Goal: Information Seeking & Learning: Find specific fact

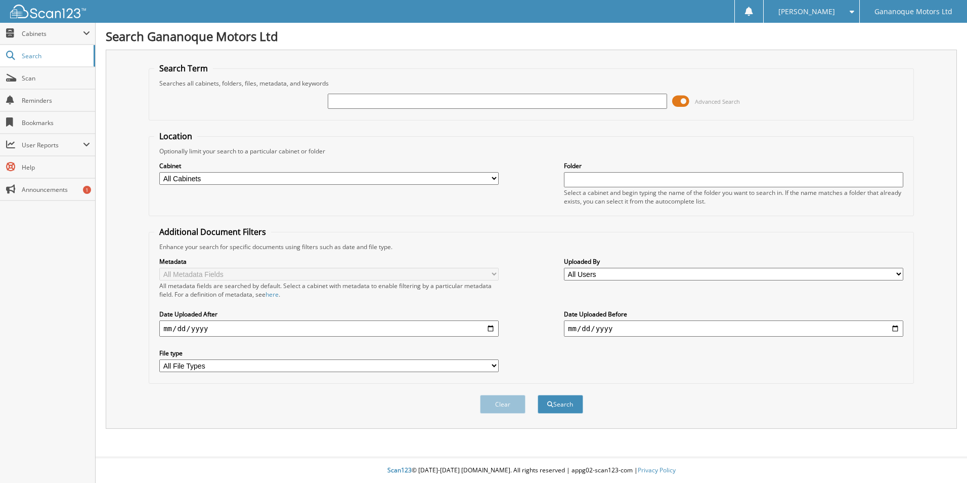
click at [363, 99] on input "text" at bounding box center [497, 101] width 339 height 15
type input "Cheque81417"
click at [723, 101] on span "Advanced Search" at bounding box center [717, 102] width 45 height 8
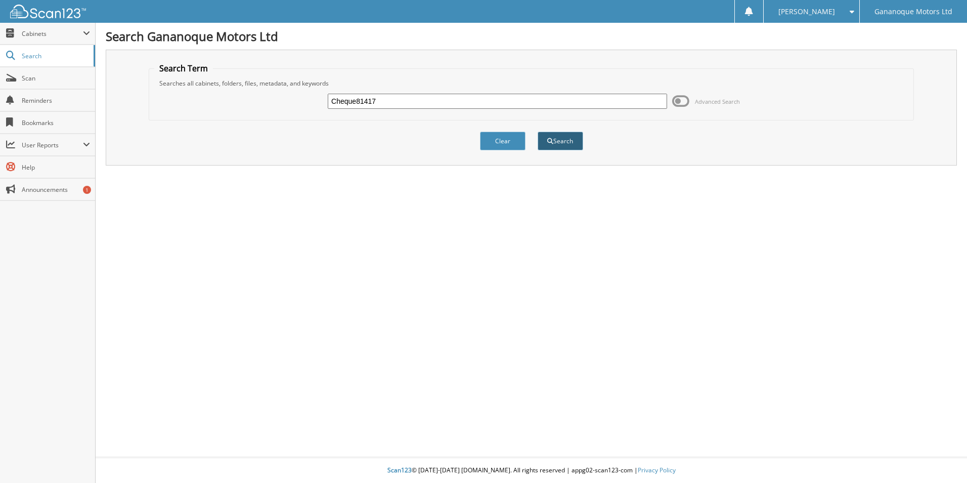
click at [561, 140] on button "Search" at bounding box center [561, 141] width 46 height 19
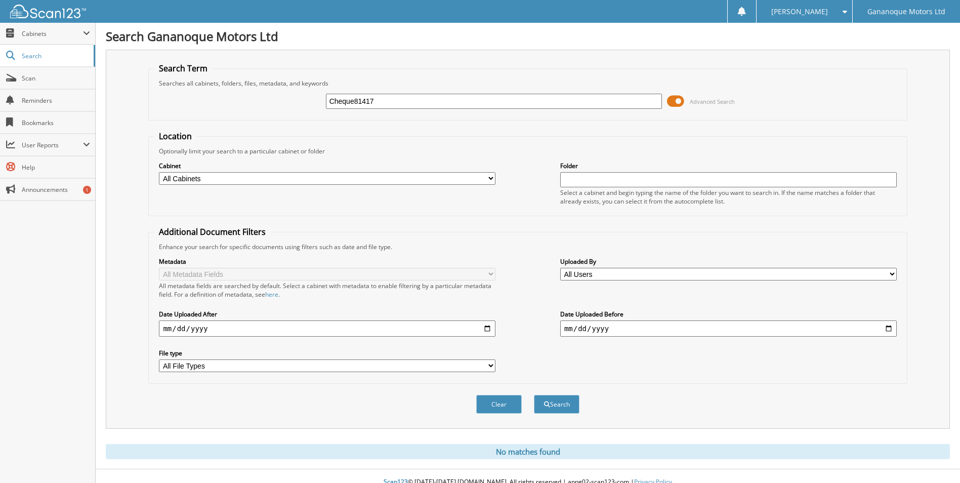
click at [354, 100] on input "Cheque81417" at bounding box center [494, 101] width 336 height 15
type input "Cheque 81417"
click at [719, 102] on span "Advanced Search" at bounding box center [712, 102] width 45 height 8
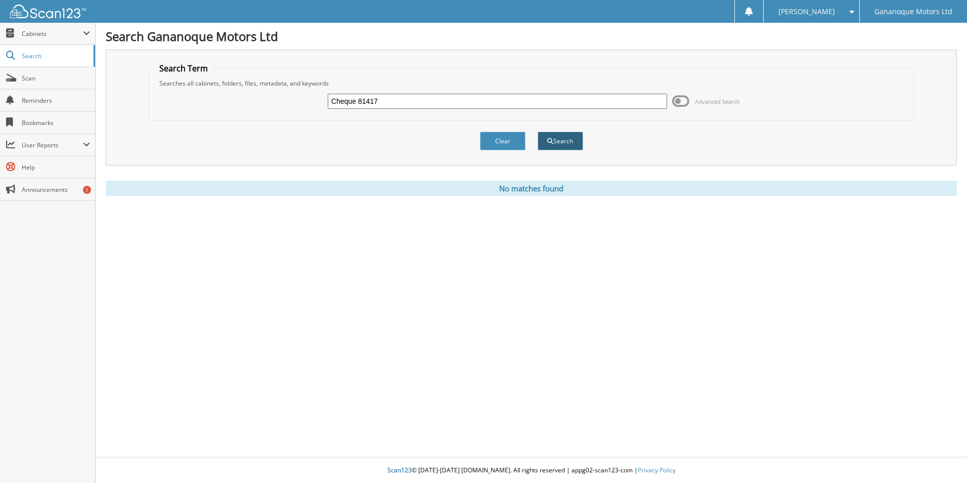
click at [562, 142] on button "Search" at bounding box center [561, 141] width 46 height 19
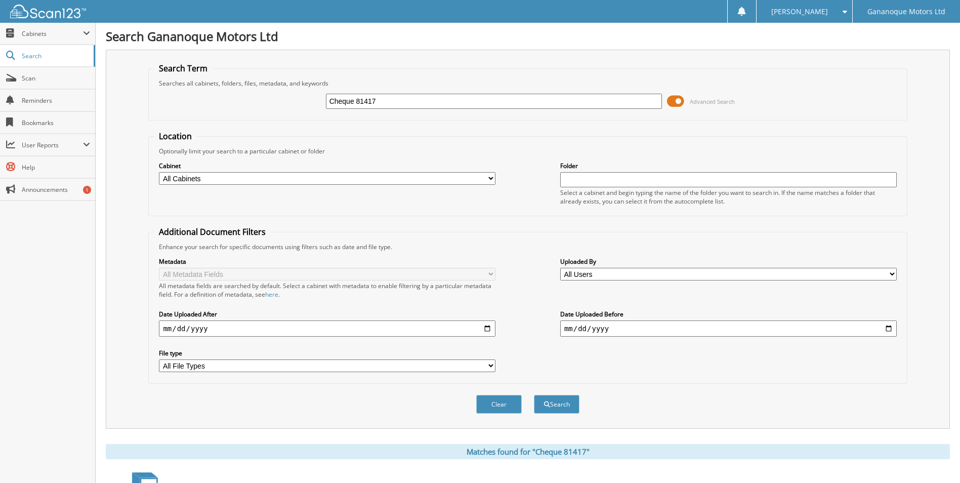
drag, startPoint x: 379, startPoint y: 99, endPoint x: 298, endPoint y: 94, distance: 81.6
click at [298, 94] on div "Cheque 81417 Advanced Search" at bounding box center [527, 101] width 747 height 27
type input "81417"
click at [680, 100] on span at bounding box center [675, 101] width 17 height 15
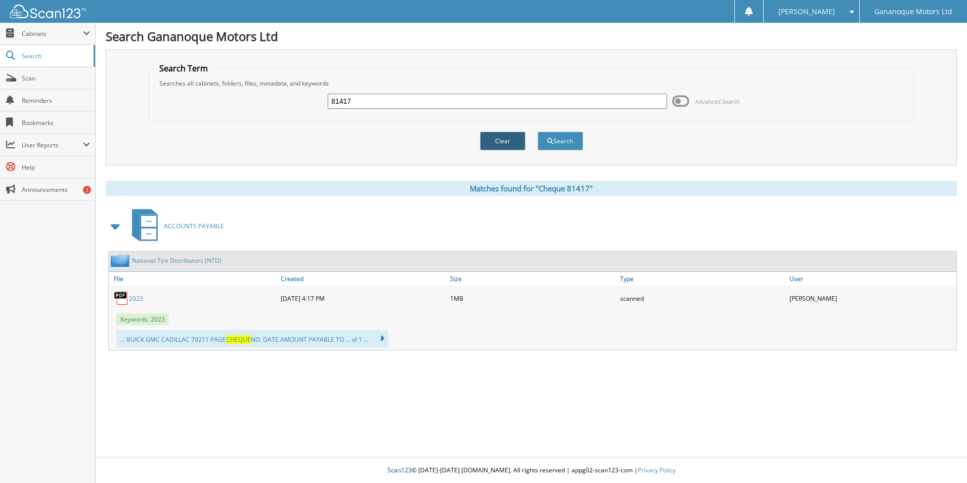
click at [508, 141] on button "Clear" at bounding box center [503, 141] width 46 height 19
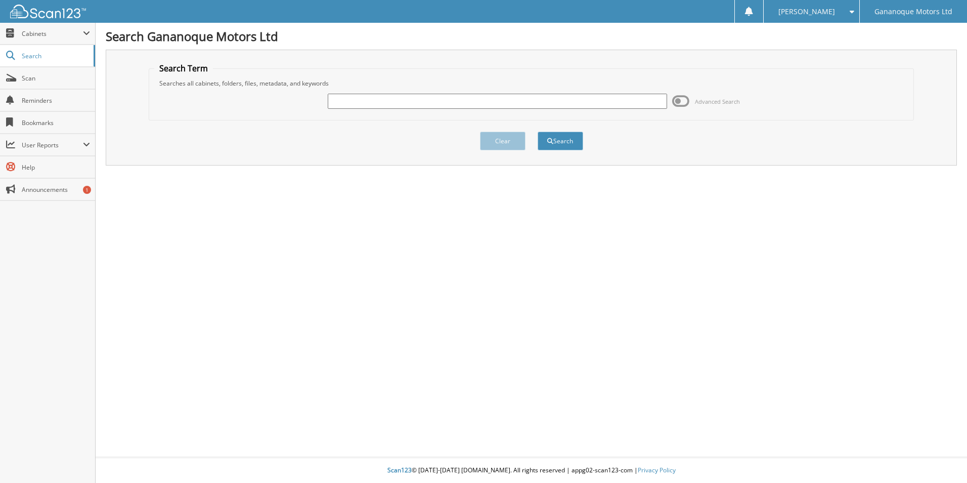
click at [337, 99] on input "text" at bounding box center [497, 101] width 339 height 15
type input "81417"
click at [562, 139] on button "Search" at bounding box center [561, 141] width 46 height 19
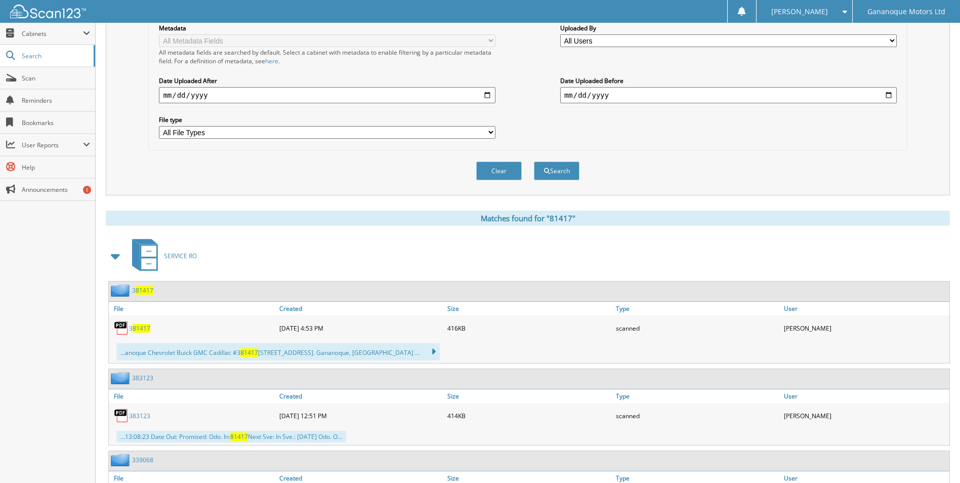
scroll to position [157, 0]
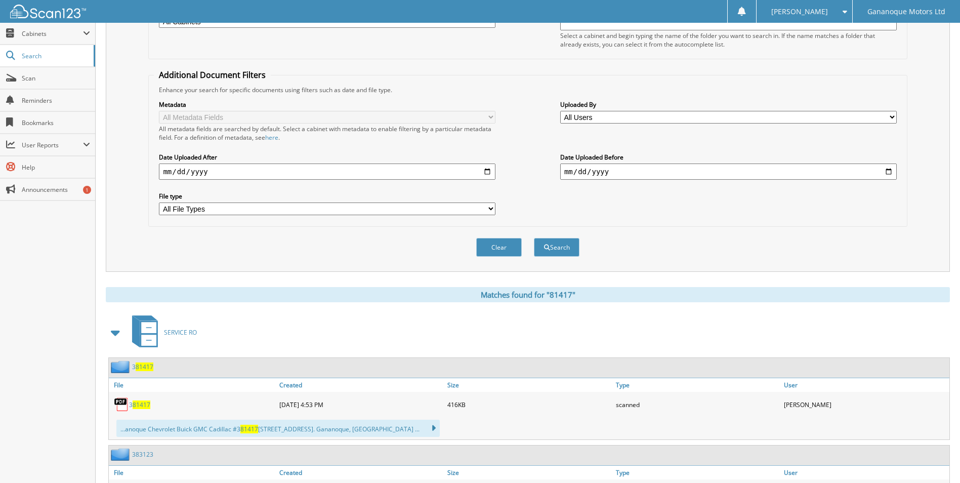
click at [113, 331] on span at bounding box center [116, 332] width 14 height 18
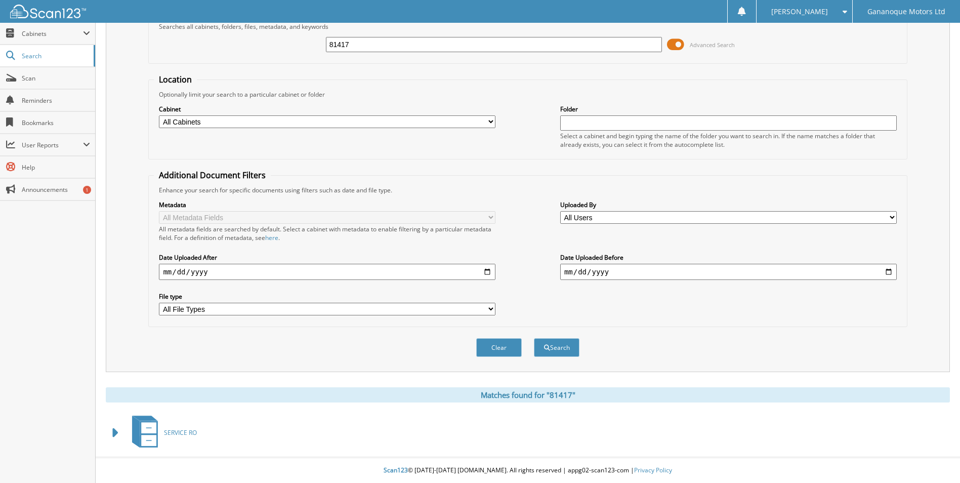
scroll to position [57, 0]
click at [494, 122] on select "All Cabinets ACCOUNTING ACCOUNTS PAYABLE CAR DEALS HR PARTS SERVICE RO" at bounding box center [327, 121] width 336 height 13
select select "29066"
click at [159, 115] on select "All Cabinets ACCOUNTING ACCOUNTS PAYABLE CAR DEALS HR PARTS SERVICE RO" at bounding box center [327, 121] width 336 height 13
click at [566, 122] on input "text" at bounding box center [728, 122] width 336 height 15
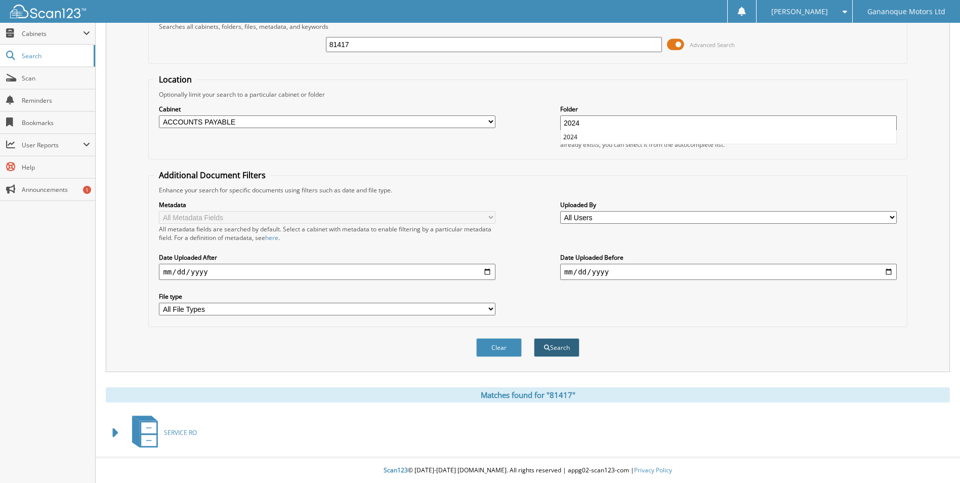
type input "2024"
click at [569, 348] on button "Search" at bounding box center [557, 347] width 46 height 19
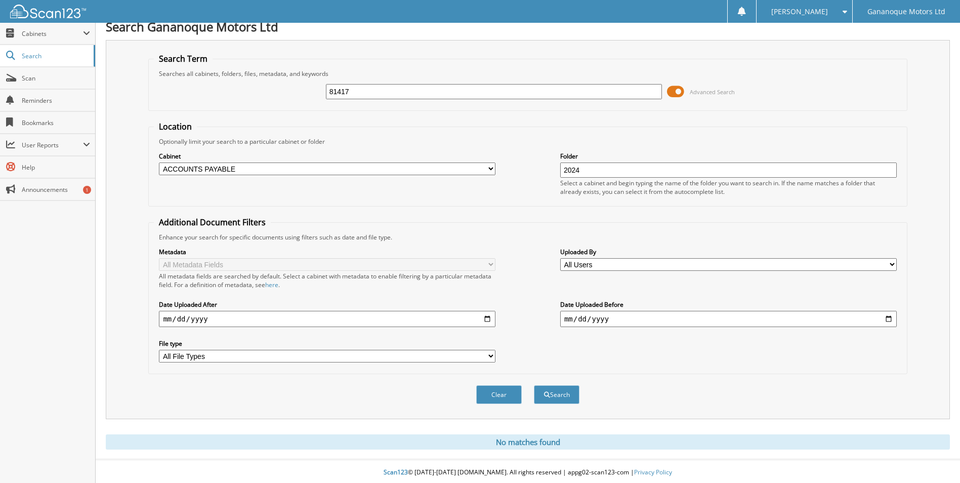
scroll to position [12, 0]
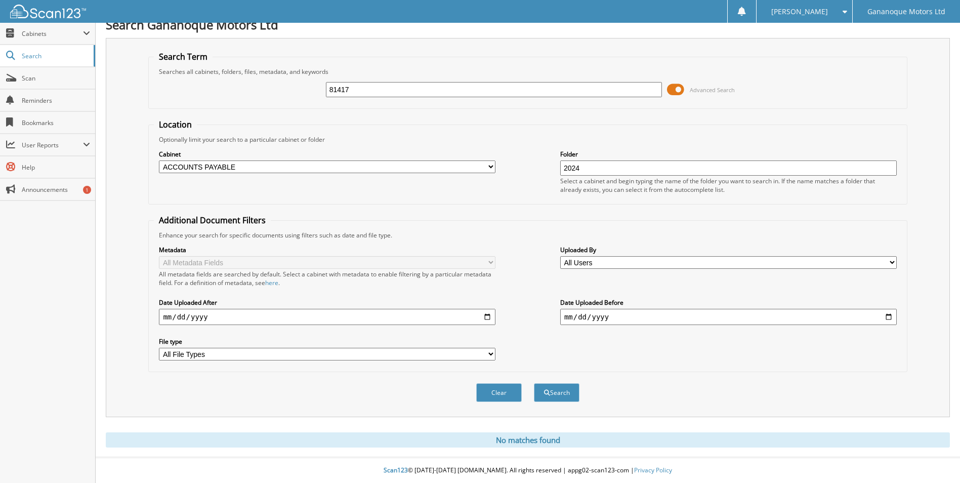
drag, startPoint x: 356, startPoint y: 88, endPoint x: 315, endPoint y: 84, distance: 41.1
click at [315, 84] on div "81417 Advanced Search" at bounding box center [527, 89] width 747 height 27
type input "2024"
click at [560, 389] on button "Search" at bounding box center [557, 392] width 46 height 19
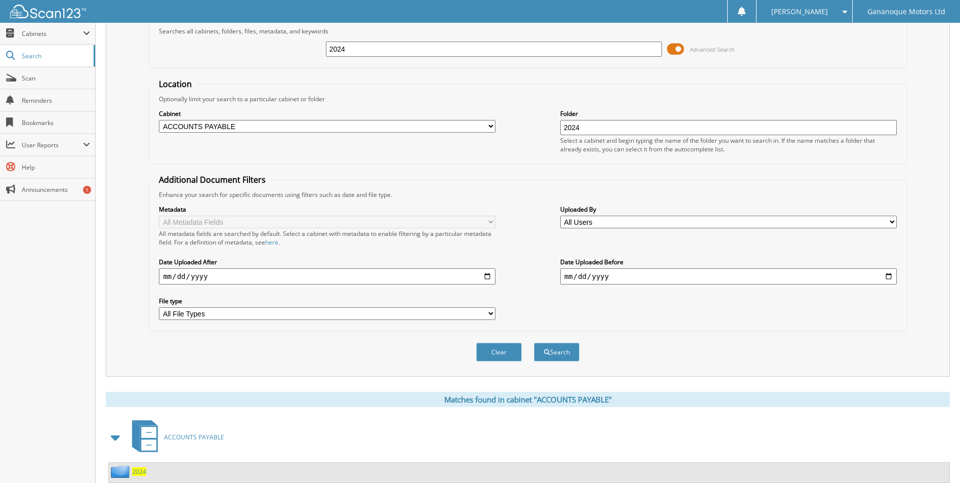
scroll to position [83, 0]
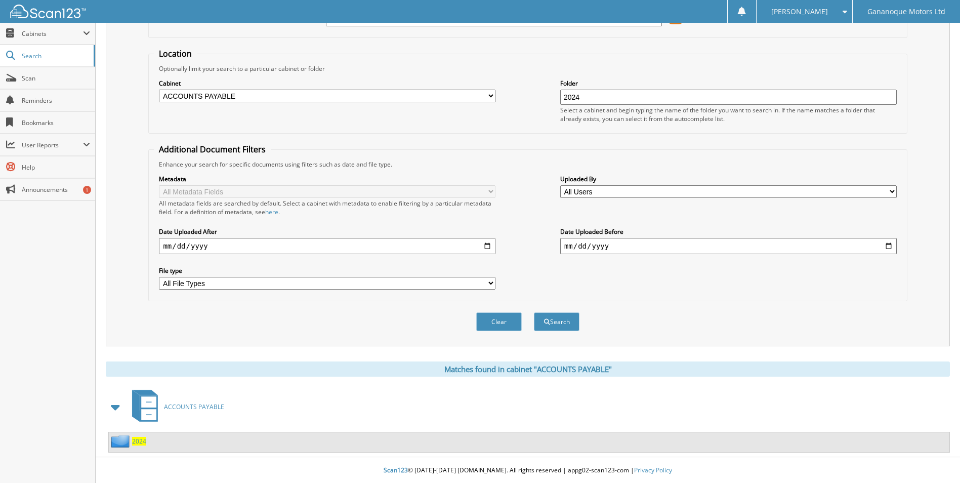
click at [164, 407] on span "ACCOUNTS PAYABLE" at bounding box center [194, 406] width 60 height 9
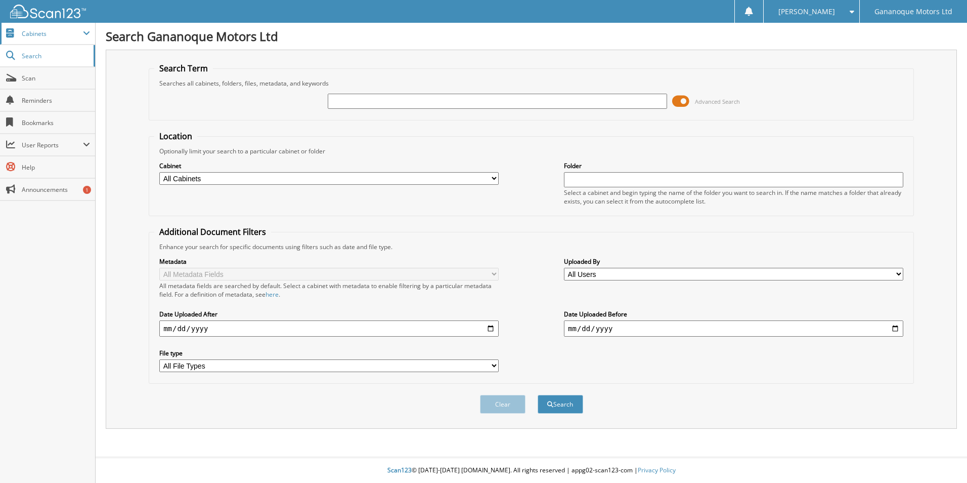
click at [34, 36] on span "Cabinets" at bounding box center [52, 33] width 61 height 9
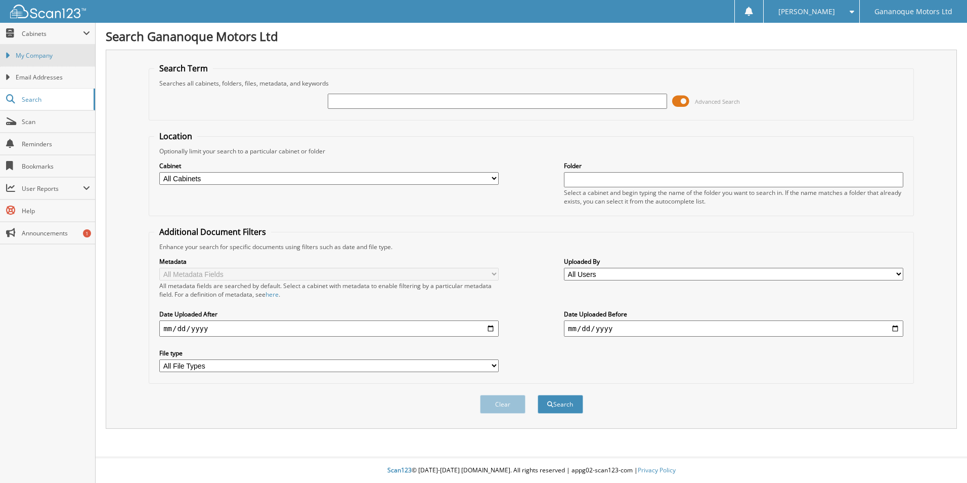
click at [44, 55] on span "My Company" at bounding box center [53, 55] width 74 height 9
